Goal: Task Accomplishment & Management: Complete application form

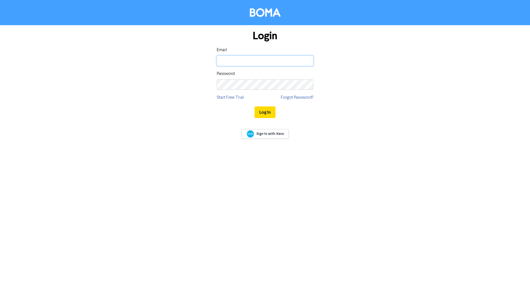
type input "info@jvanwyk.co.za"
click at [268, 109] on button "Log In" at bounding box center [265, 112] width 21 height 12
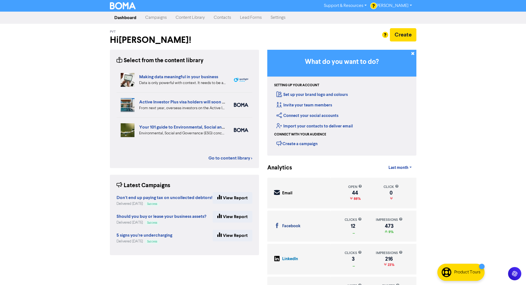
click at [184, 18] on link "Content Library" at bounding box center [190, 17] width 38 height 11
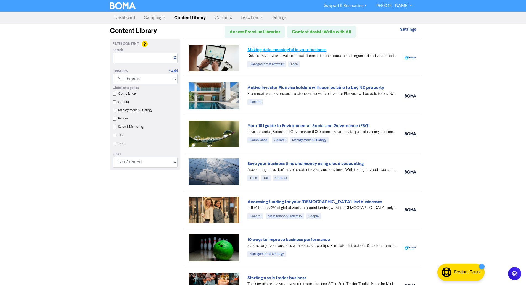
click at [259, 48] on link "Making data meaningful in your business" at bounding box center [286, 50] width 79 height 6
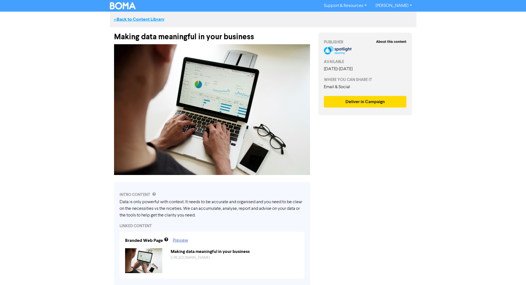
click at [152, 19] on link "<< Back to Content Library" at bounding box center [139, 20] width 50 height 6
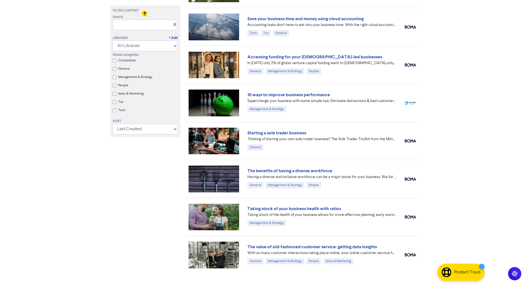
scroll to position [156, 0]
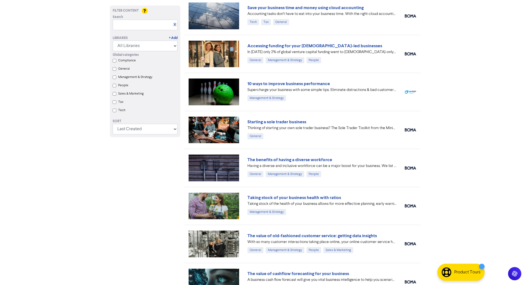
click at [280, 108] on div "10 ways to improve business performance Supercharge your business with some sim…" at bounding box center [302, 92] width 236 height 38
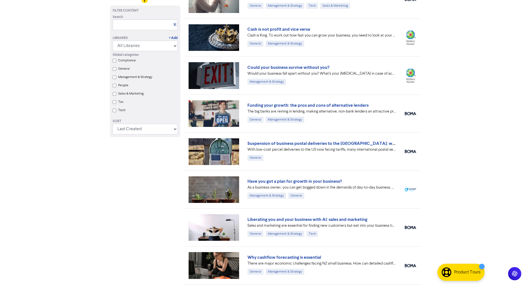
scroll to position [476, 0]
click at [288, 31] on link "Cash is not profit and vice versa" at bounding box center [278, 29] width 63 height 6
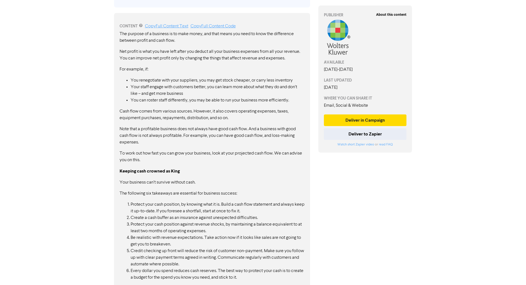
scroll to position [290, 0]
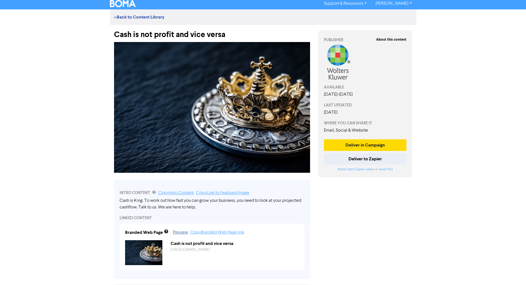
scroll to position [0, 0]
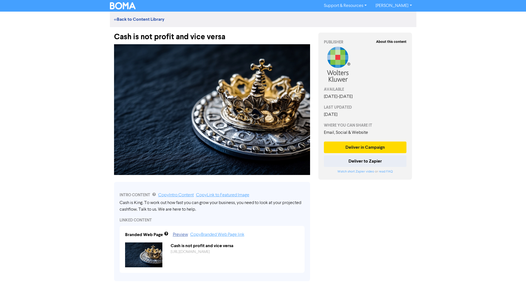
click at [117, 6] on img at bounding box center [123, 5] width 26 height 7
click at [353, 151] on button "Deliver in Campaign" at bounding box center [365, 147] width 83 height 12
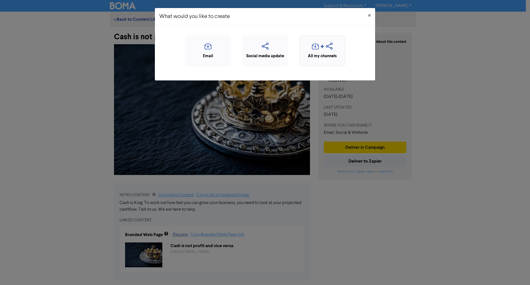
click at [324, 55] on div "All my channels" at bounding box center [322, 56] width 40 height 6
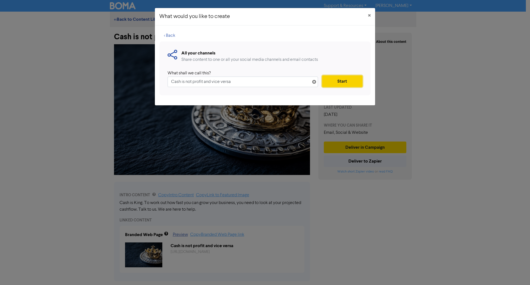
click at [337, 82] on button "Start" at bounding box center [342, 81] width 40 height 12
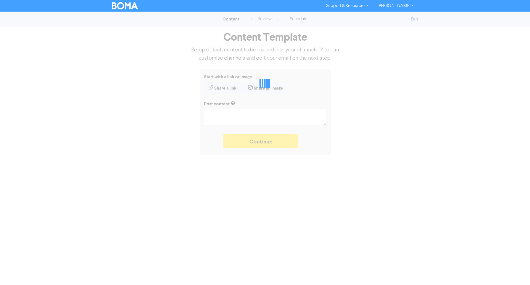
type textarea "x"
type textarea "Cash is King. To work out how fast you can grow your business, you need to look…"
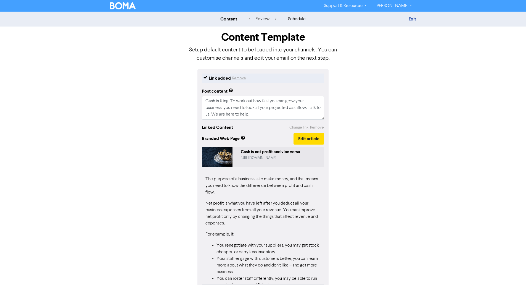
scroll to position [29, 0]
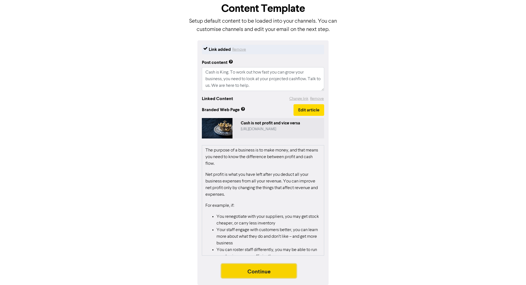
click at [285, 264] on button "Continue" at bounding box center [258, 271] width 75 height 14
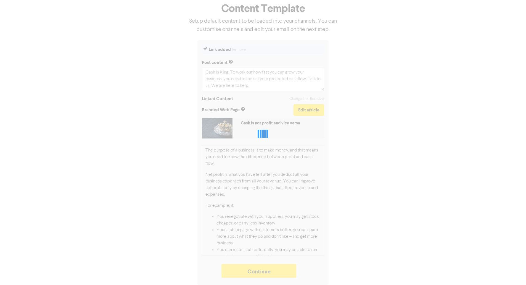
type textarea "x"
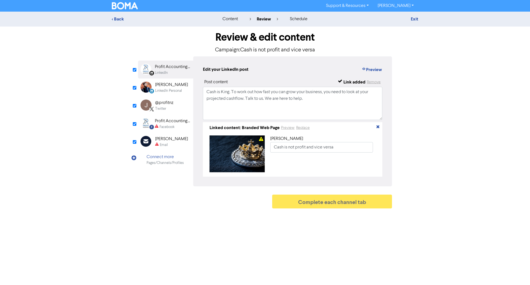
click at [153, 88] on div "LinkedIn Personal Created with Sketch." at bounding box center [148, 86] width 11 height 11
click at [172, 107] on div "Twitter" at bounding box center [164, 108] width 18 height 5
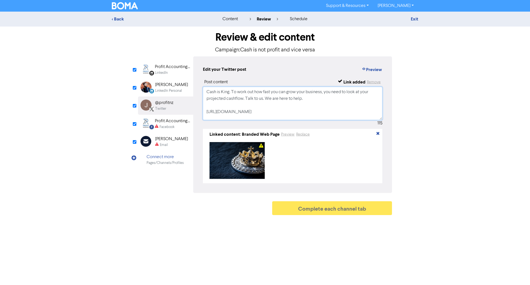
click at [228, 116] on textarea "Cash is King. To work out how fast you can grow your business, you need to look…" at bounding box center [293, 103] width 180 height 33
type textarea "Cash is King. To work out how fast you can grow your business, you need to look…"
click at [170, 127] on div "Facebook" at bounding box center [167, 126] width 15 height 5
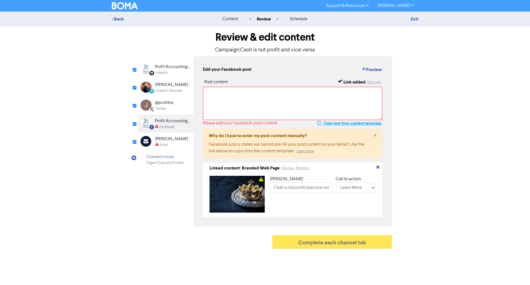
click at [339, 123] on button "Copy text from content template." at bounding box center [349, 123] width 65 height 7
click at [313, 106] on textarea at bounding box center [293, 103] width 180 height 33
paste textarea "Cash is King. To work out how fast you can grow your business, you need to look…"
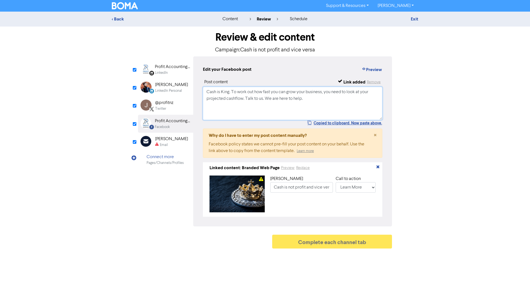
type textarea "Cash is King. To work out how fast you can grow your business, you need to look…"
click at [158, 140] on div "[PERSON_NAME]" at bounding box center [171, 139] width 33 height 7
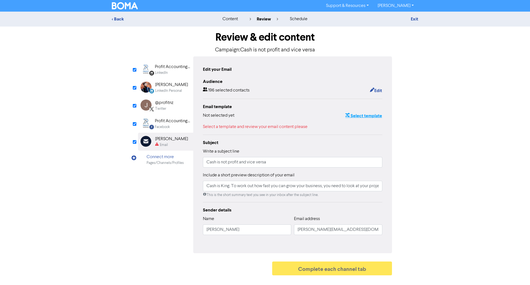
click at [358, 116] on button "Select template" at bounding box center [363, 115] width 37 height 7
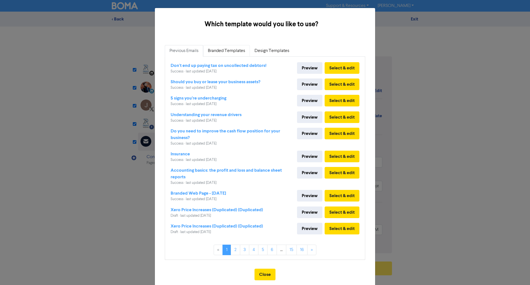
click at [214, 54] on link "Branded Templates" at bounding box center [226, 51] width 47 height 12
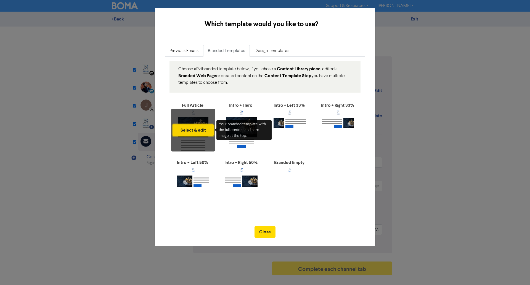
click at [195, 131] on button "Select & edit" at bounding box center [193, 130] width 41 height 12
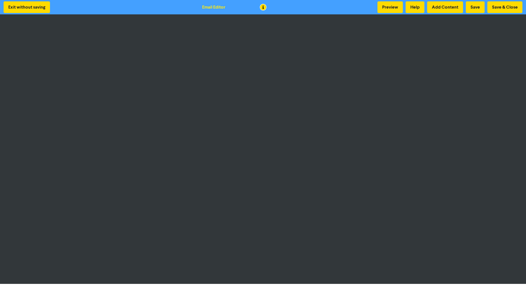
scroll to position [1, 0]
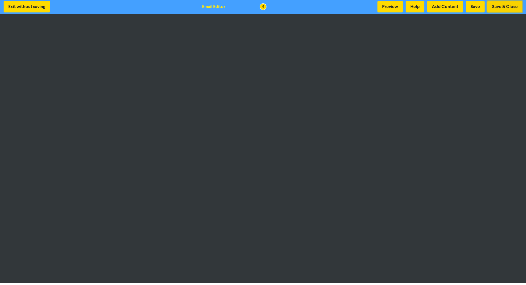
click at [501, 6] on button "Save & Close" at bounding box center [504, 7] width 35 height 12
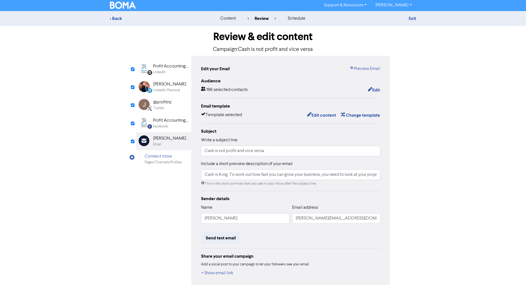
scroll to position [27, 0]
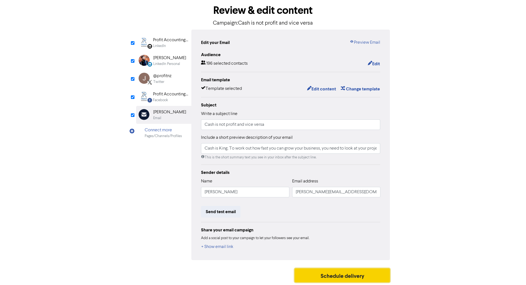
click at [354, 270] on button "Schedule delivery" at bounding box center [343, 275] width 96 height 14
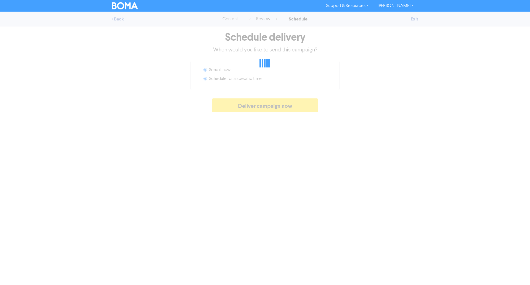
radio input "false"
radio input "true"
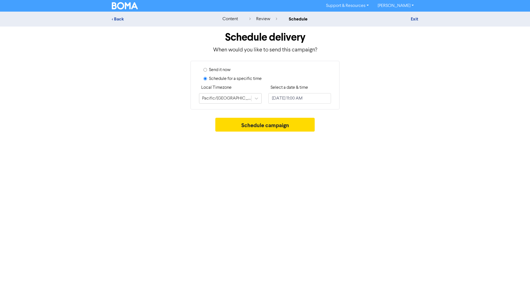
click at [220, 70] on label "Send it now" at bounding box center [220, 70] width 22 height 7
click at [207, 70] on input "Send it now" at bounding box center [206, 70] width 4 height 4
radio input "true"
radio input "false"
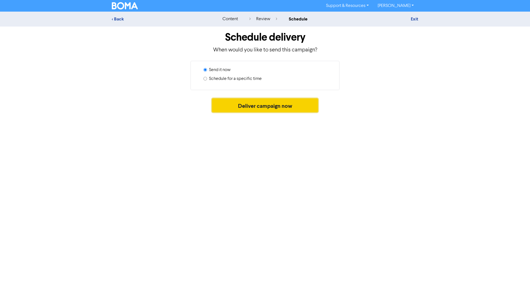
click at [242, 104] on button "Deliver campaign now" at bounding box center [265, 105] width 106 height 14
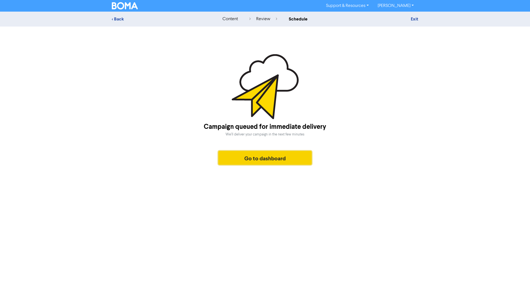
click at [256, 161] on button "Go to dashboard" at bounding box center [264, 158] width 93 height 14
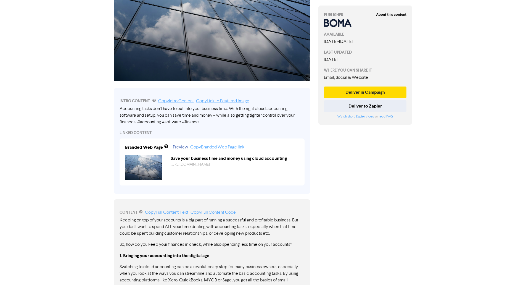
scroll to position [91, 0]
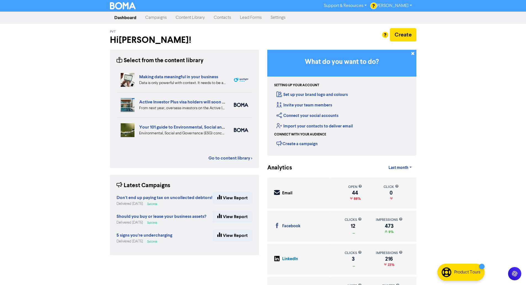
click at [222, 21] on link "Contacts" at bounding box center [222, 17] width 26 height 11
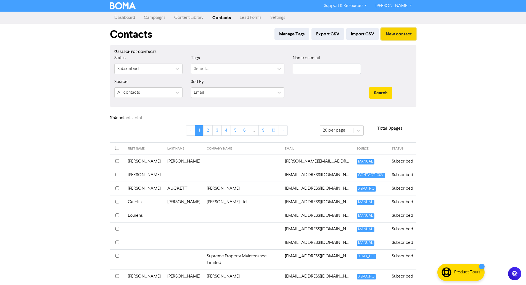
click at [396, 34] on button "New contact" at bounding box center [398, 34] width 35 height 12
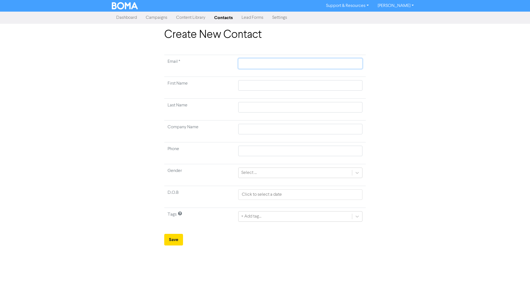
click at [246, 64] on input "text" at bounding box center [300, 63] width 124 height 10
paste input "chloesnyders@gmail.com"
type input "chloesnyders@gmail.com"
type input "C"
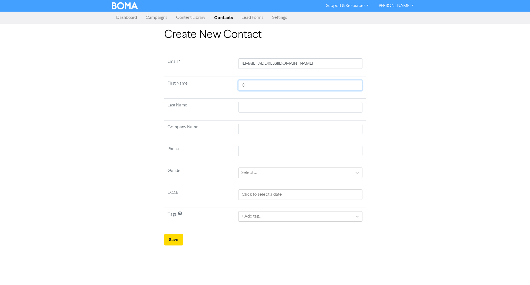
type input "Ch"
type input "Chl"
type input "Chlo"
type input "Chloe"
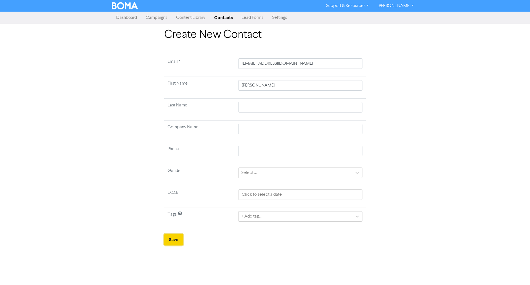
click at [175, 242] on button "Save" at bounding box center [173, 240] width 19 height 12
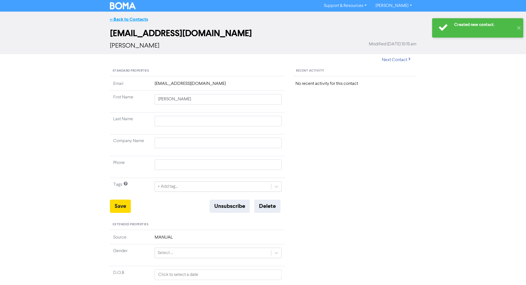
click at [130, 17] on link "<< Back to Contacts" at bounding box center [129, 20] width 38 height 6
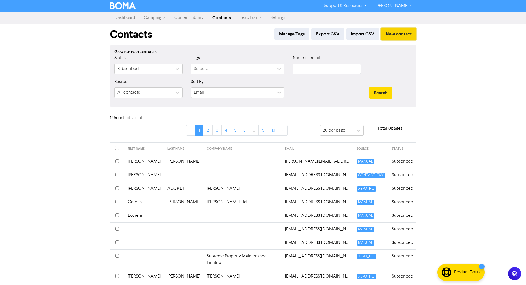
click at [400, 35] on button "New contact" at bounding box center [398, 34] width 35 height 12
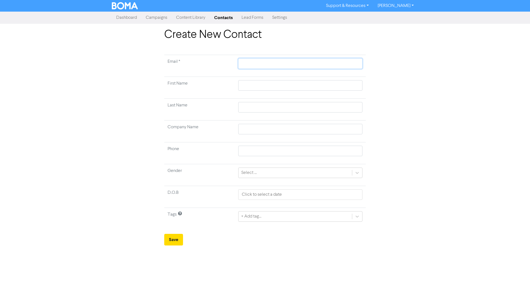
click at [281, 62] on input "text" at bounding box center [300, 63] width 124 height 10
paste input "nicamoretti@googlemail.com"
type input "nicamoretti@googlemail.com"
type input "N"
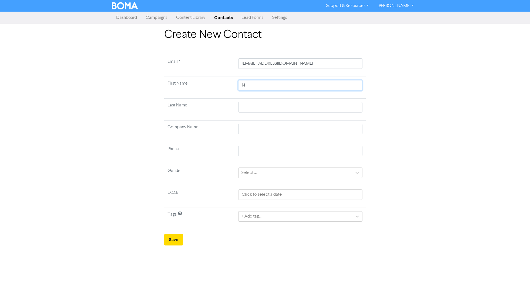
type input "Ni"
type input "Nic"
click at [175, 239] on button "Save" at bounding box center [173, 240] width 19 height 12
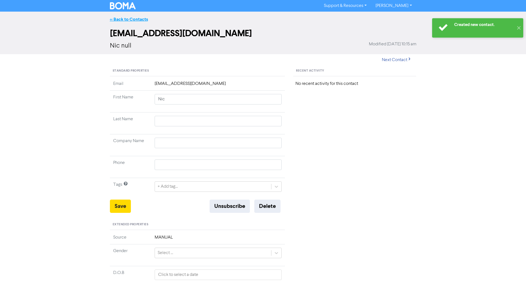
click at [130, 18] on link "<< Back to Contacts" at bounding box center [129, 20] width 38 height 6
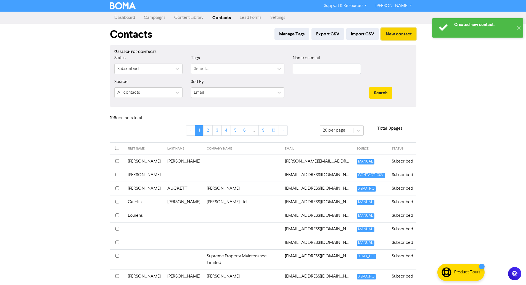
click at [399, 34] on button "New contact" at bounding box center [398, 34] width 35 height 12
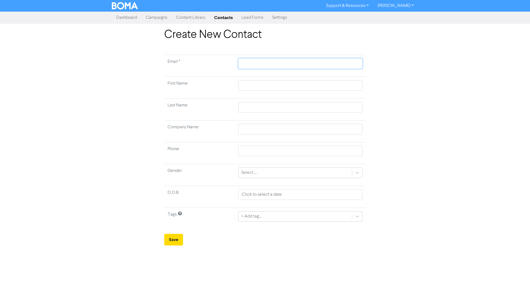
click at [260, 68] on input "text" at bounding box center [300, 63] width 124 height 10
paste input "hbhorticulturalservices@gmail.com"
type input "hbhorticulturalservices@gmail.com"
type input "G"
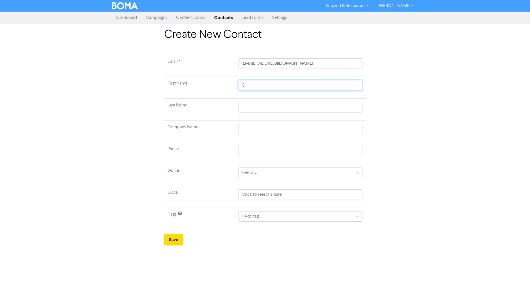
type input "Ga"
type input "Gar"
type input "Gare"
type input "Garet"
type input "Gareth"
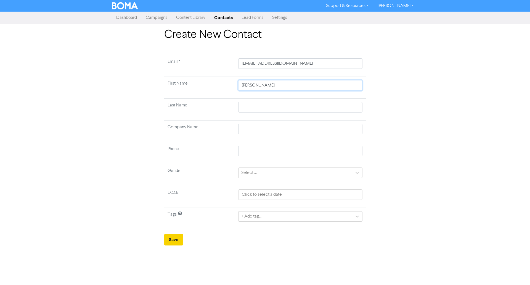
type input "Gareth"
click at [174, 240] on button "Save" at bounding box center [173, 240] width 19 height 12
click at [260, 64] on input "hbhorticulturalservices@gmail.com" at bounding box center [300, 63] width 124 height 10
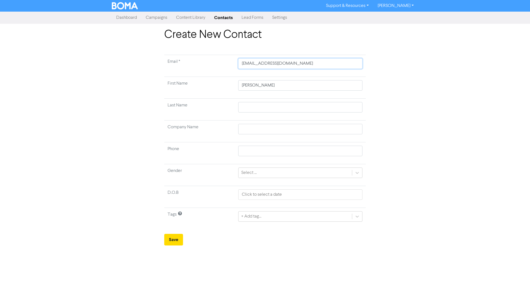
paste input "zac@zedlab.co.nz"
type input "zac@zedlab.co.nz"
type input "Z"
type input "Za"
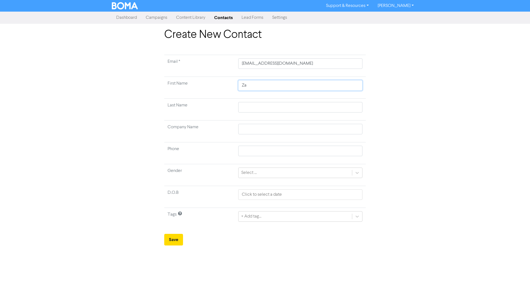
type input "Zac"
click at [168, 241] on button "Save" at bounding box center [173, 240] width 19 height 12
